Goal: Task Accomplishment & Management: Manage account settings

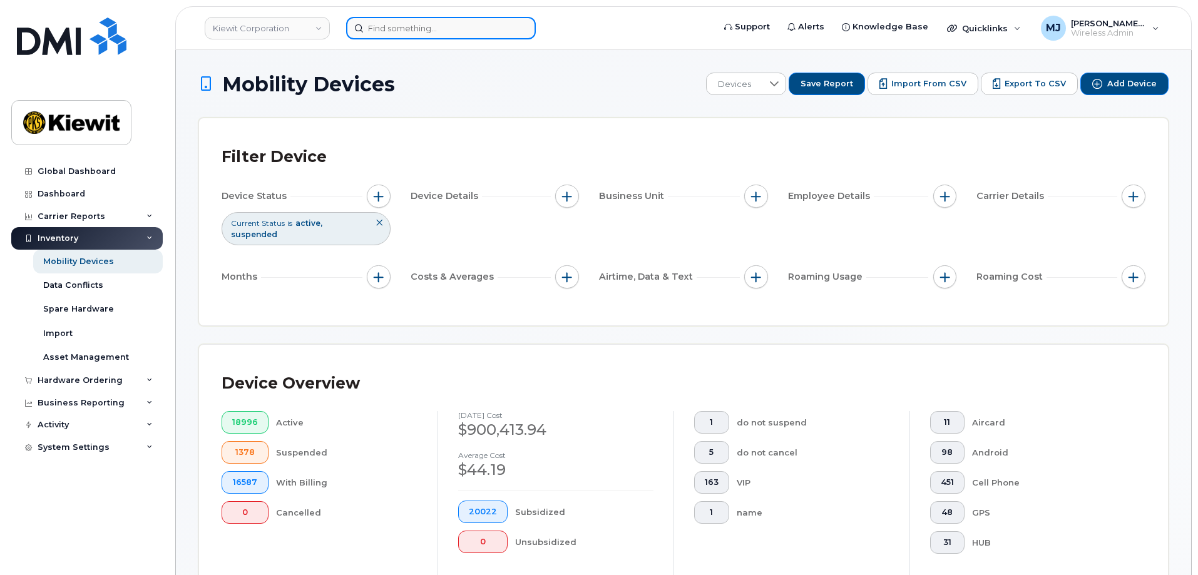
click at [405, 38] on input at bounding box center [441, 28] width 190 height 23
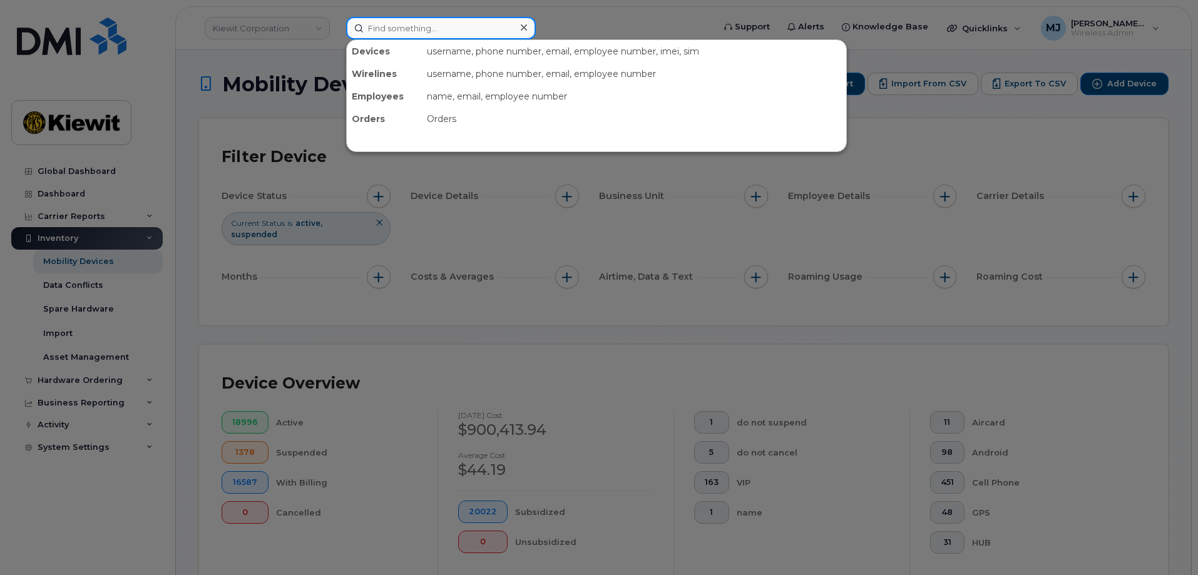
paste input "587-834-6531"
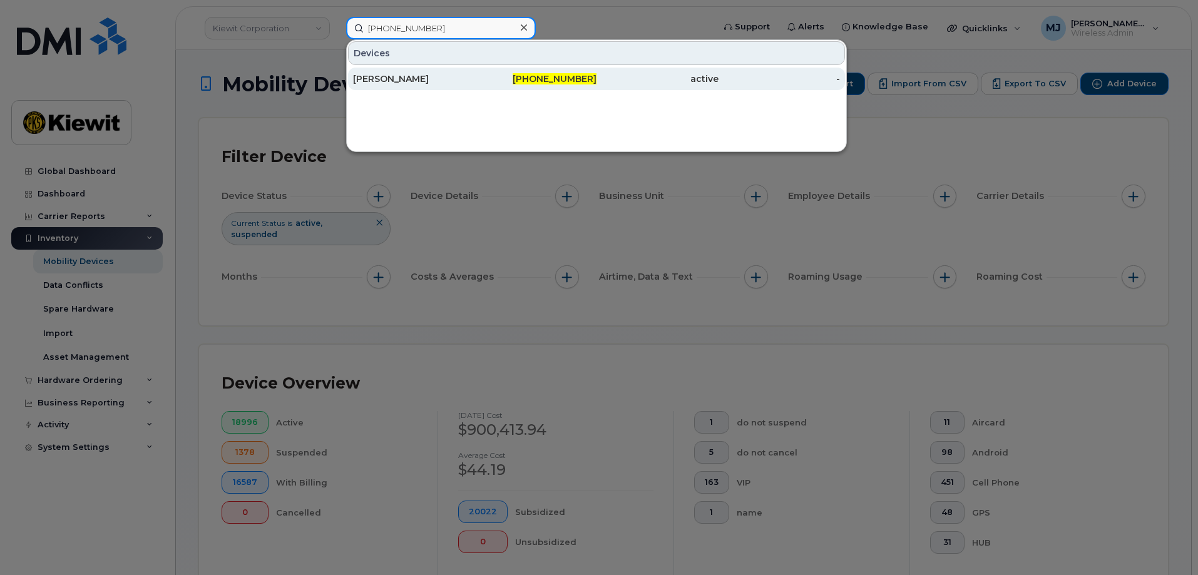
type input "587-834-6531"
click at [413, 73] on div "[PERSON_NAME]" at bounding box center [414, 79] width 122 height 13
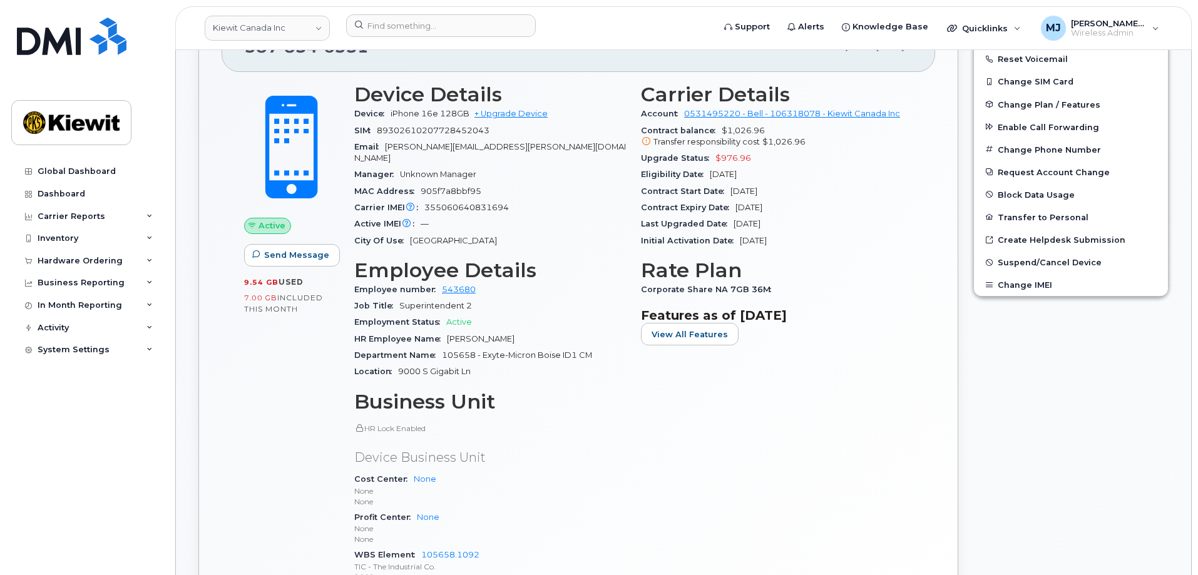
scroll to position [438, 0]
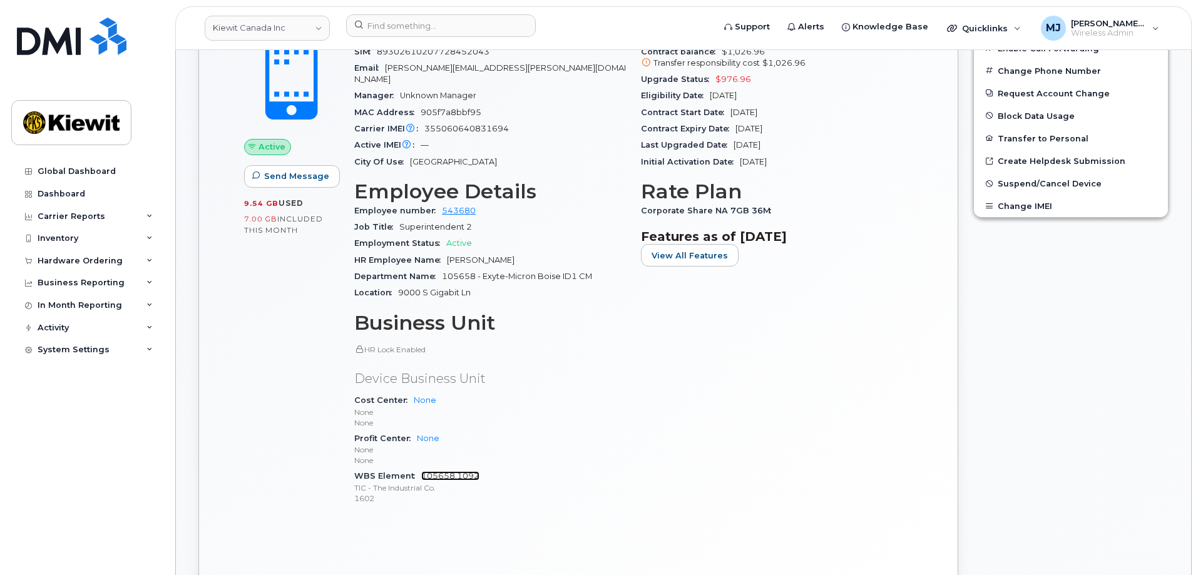
click at [440, 471] on link "105658.1092" at bounding box center [450, 475] width 58 height 9
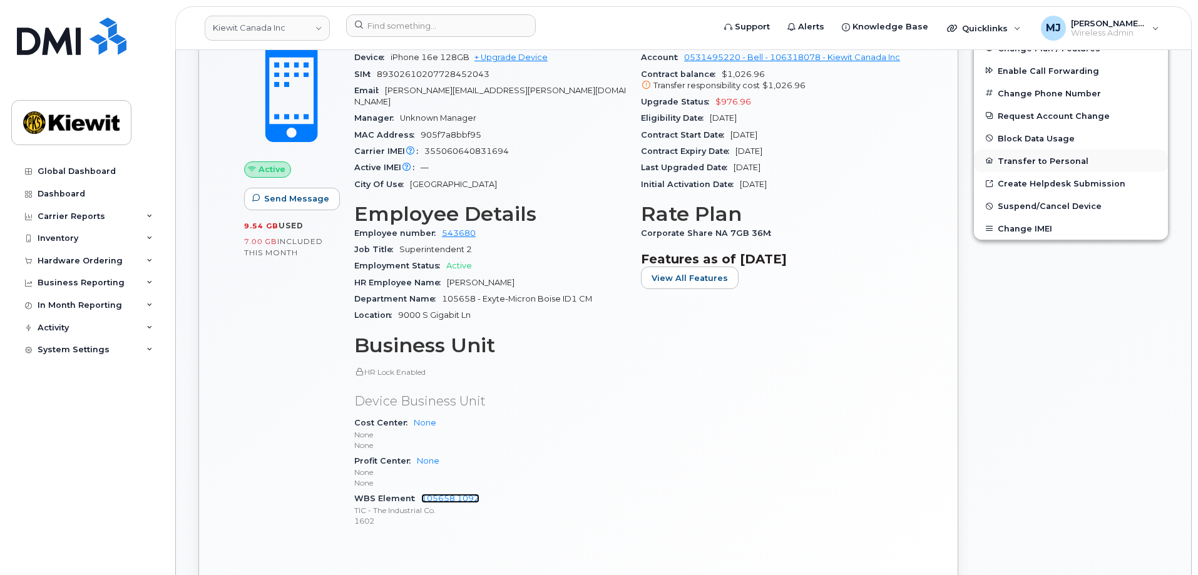
scroll to position [188, 0]
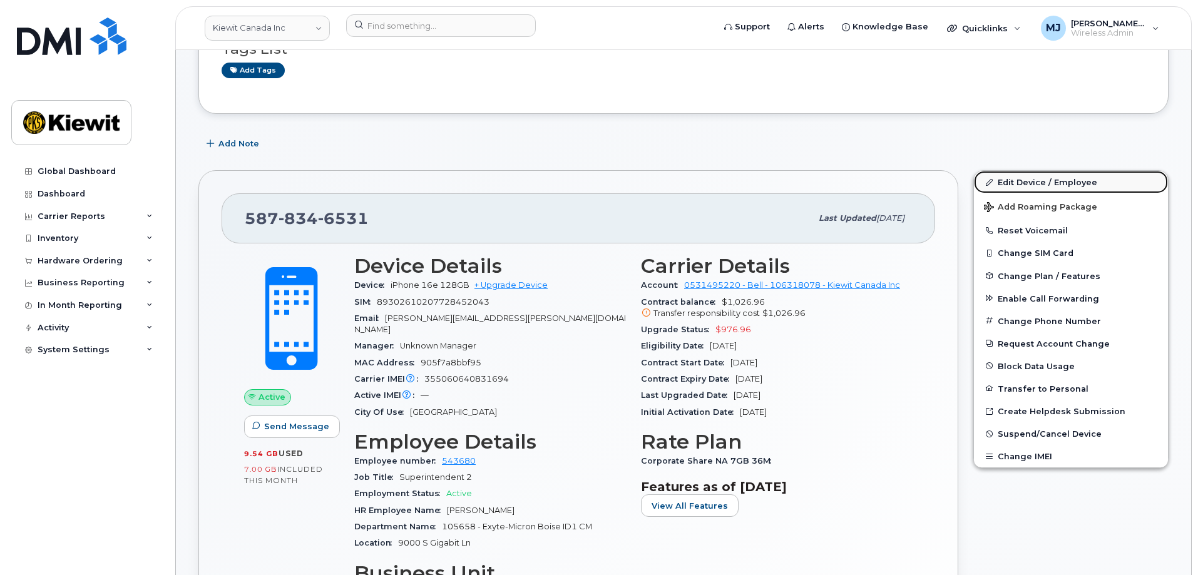
click at [1032, 176] on link "Edit Device / Employee" at bounding box center [1071, 182] width 194 height 23
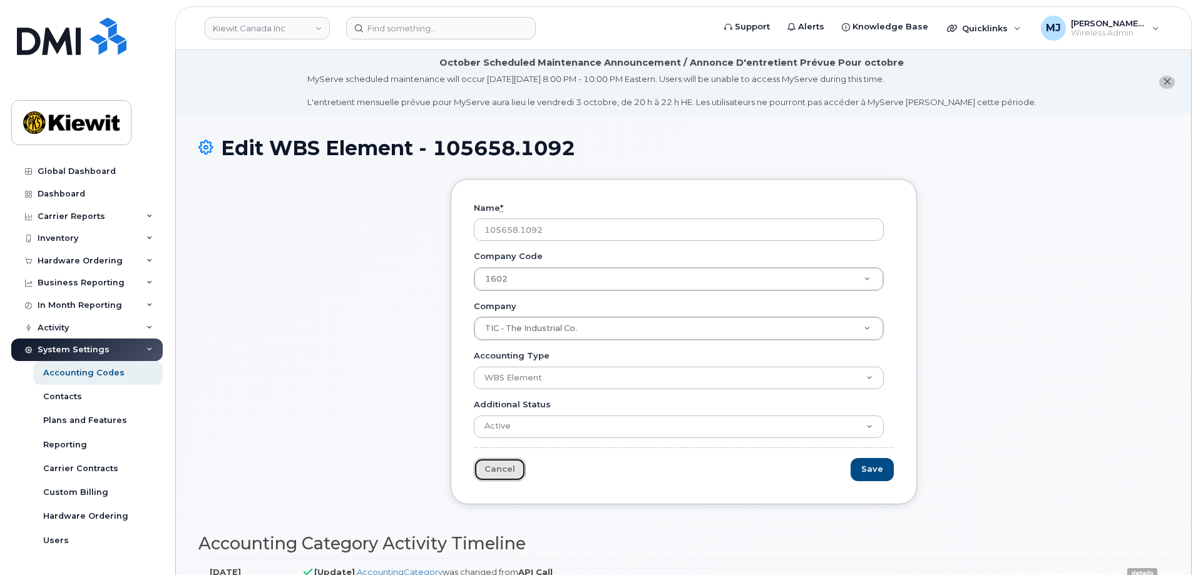
click at [479, 465] on link "Cancel" at bounding box center [500, 469] width 52 height 23
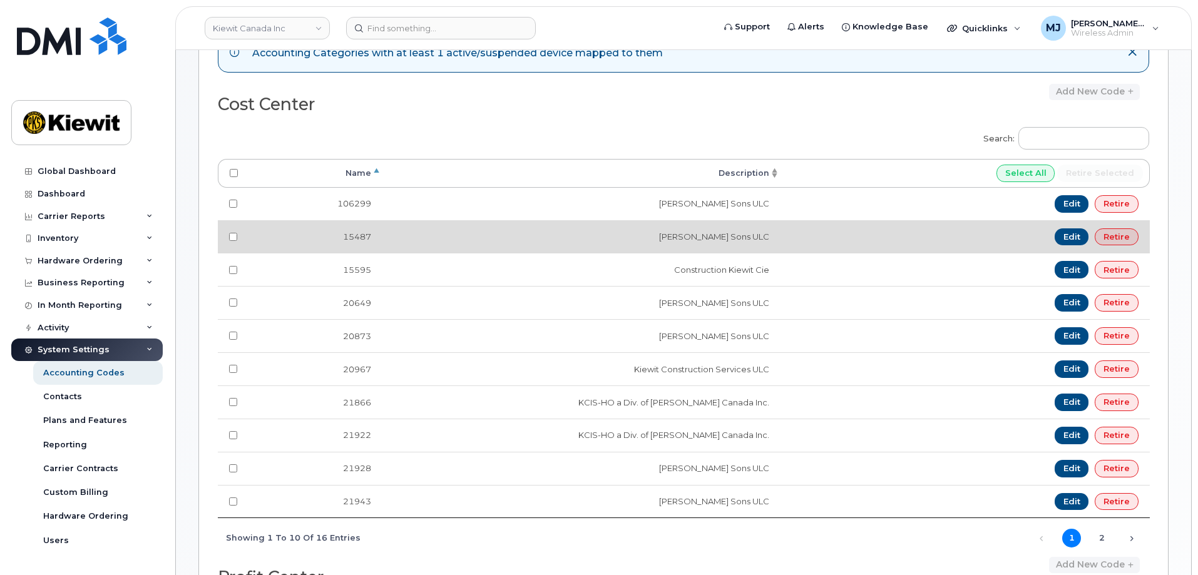
scroll to position [63, 0]
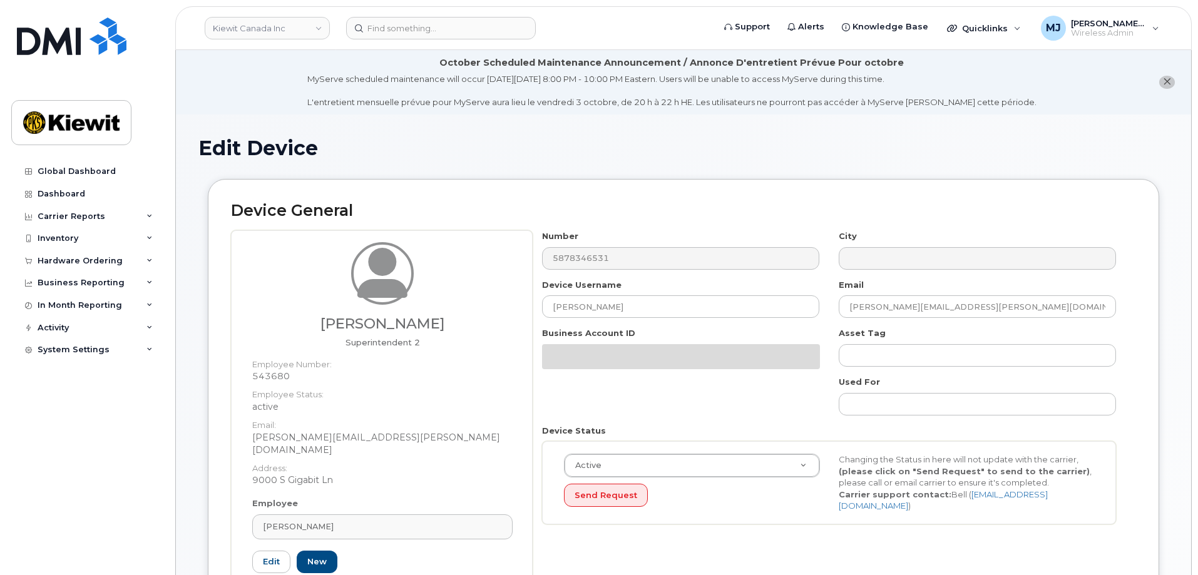
select select "14059"
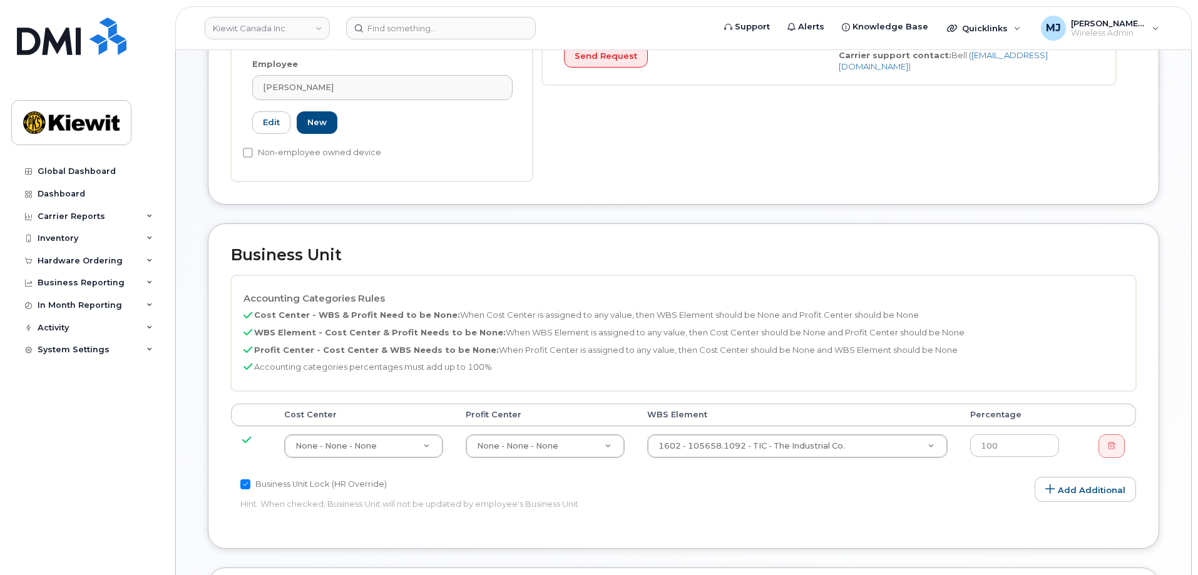
scroll to position [501, 0]
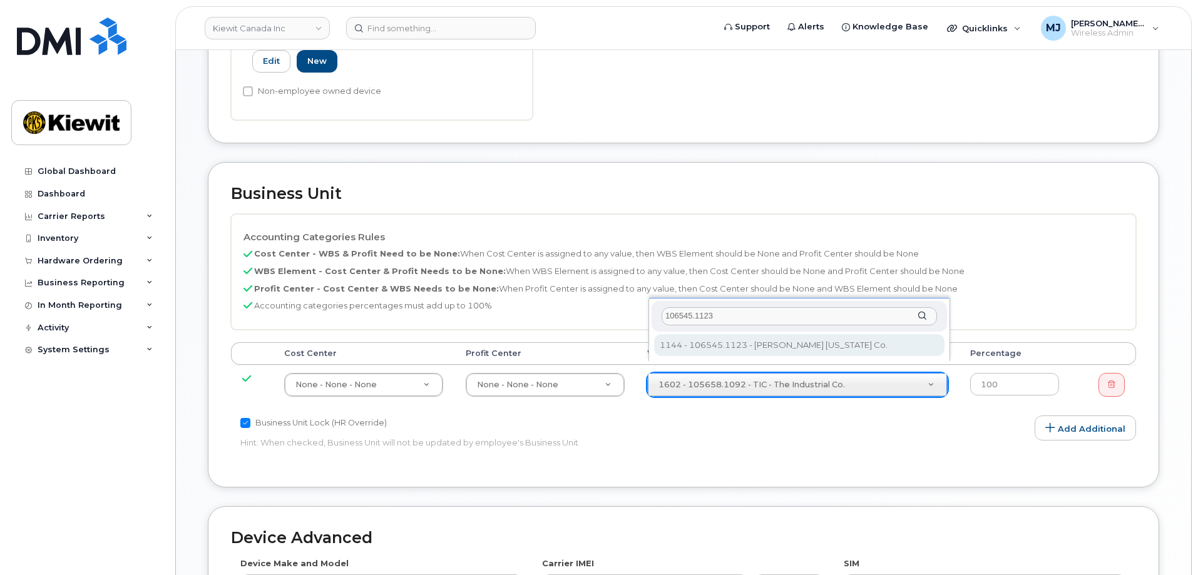
type input "106545.1123"
type input "36134698"
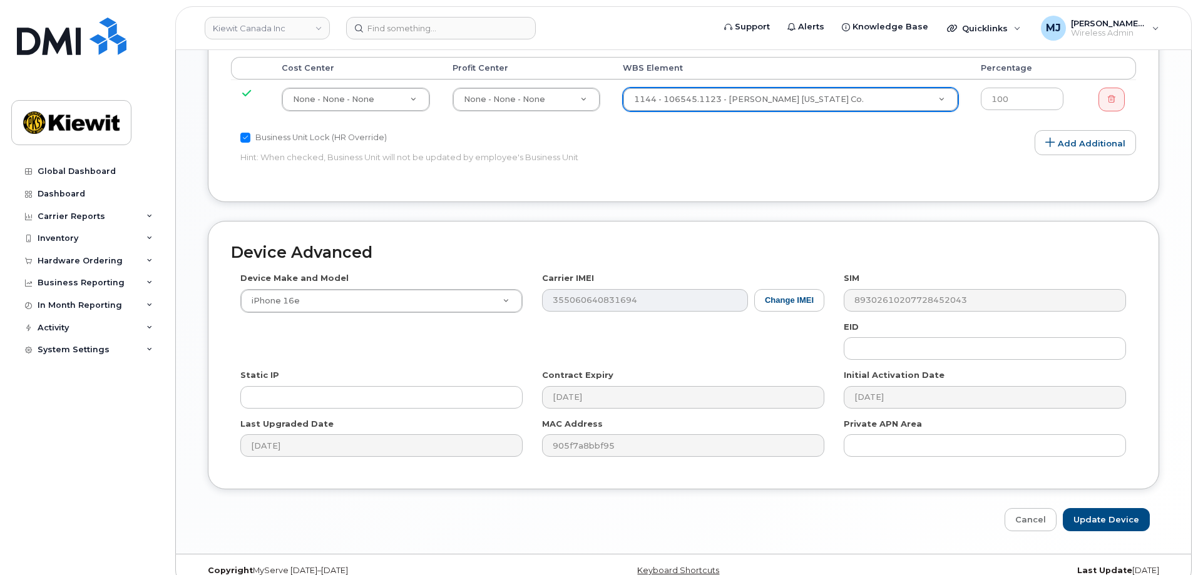
scroll to position [793, 0]
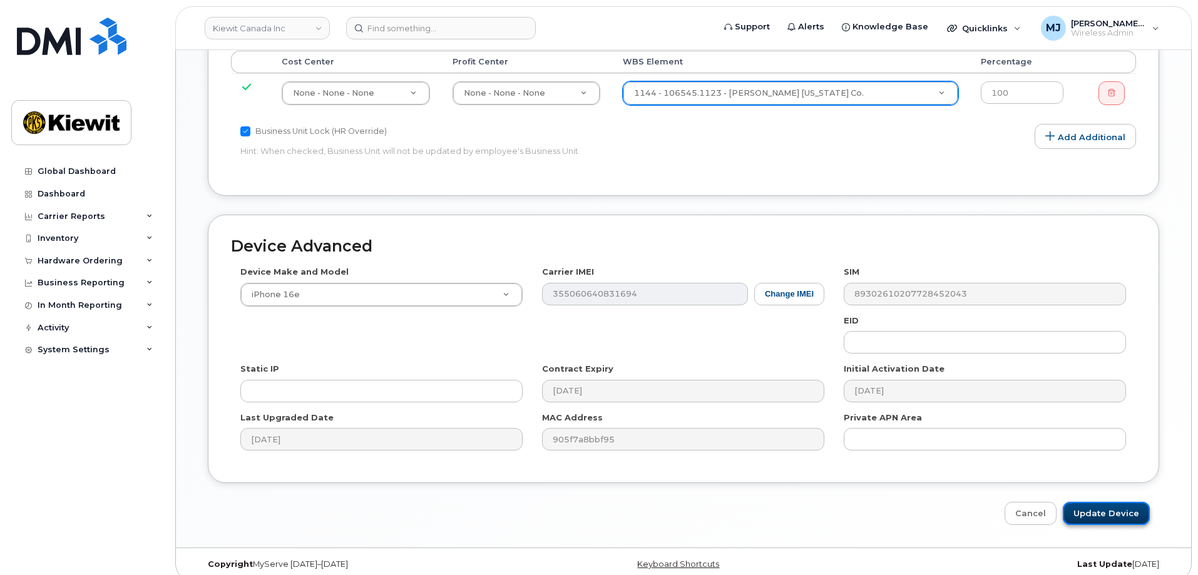
click at [1111, 502] on input "Update Device" at bounding box center [1106, 513] width 87 height 23
type input "Saving..."
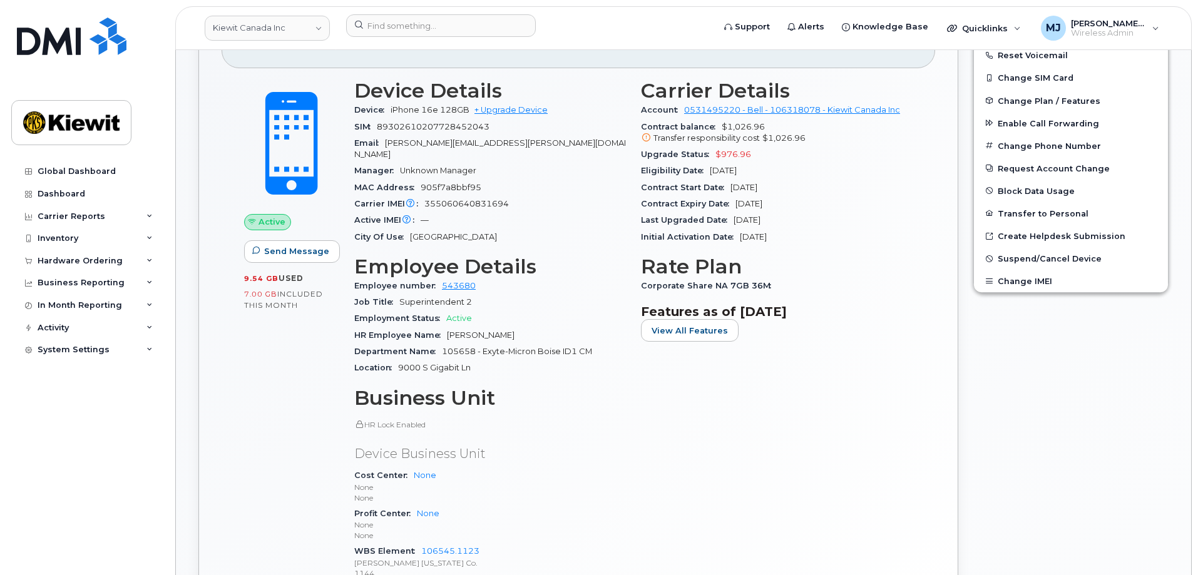
scroll to position [376, 0]
